Goal: Task Accomplishment & Management: Manage account settings

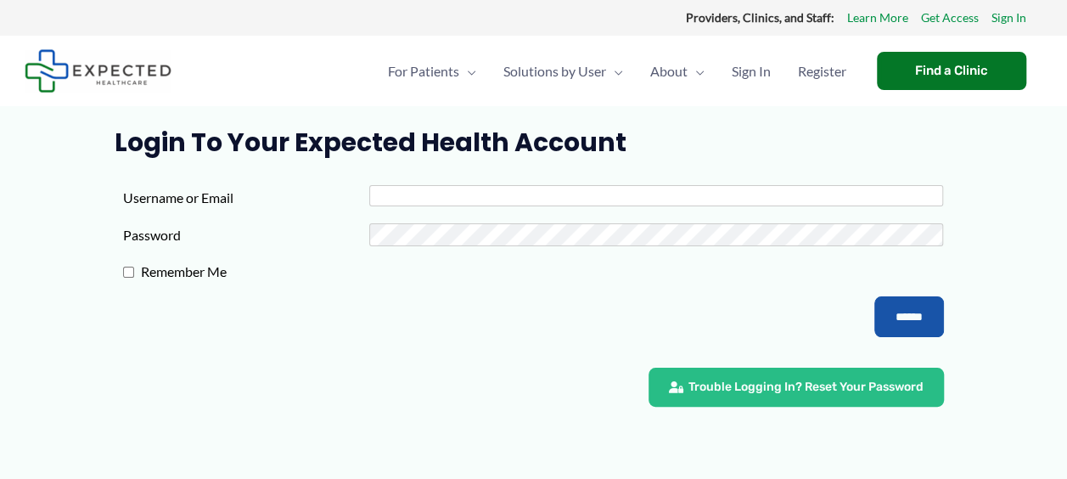
click at [407, 194] on input "Username or Email" at bounding box center [656, 195] width 574 height 21
type input "**********"
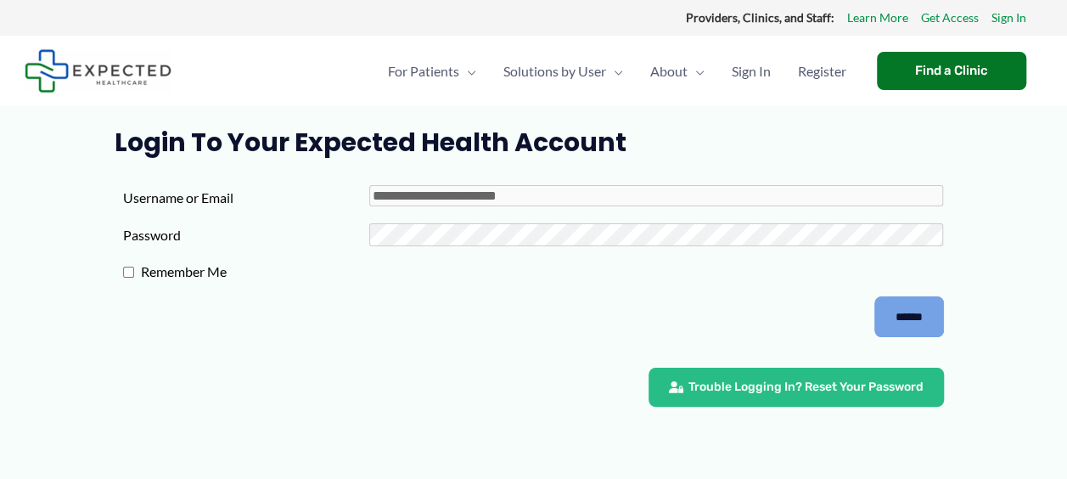
click at [910, 312] on input "******" at bounding box center [909, 316] width 70 height 41
